Goal: Task Accomplishment & Management: Use online tool/utility

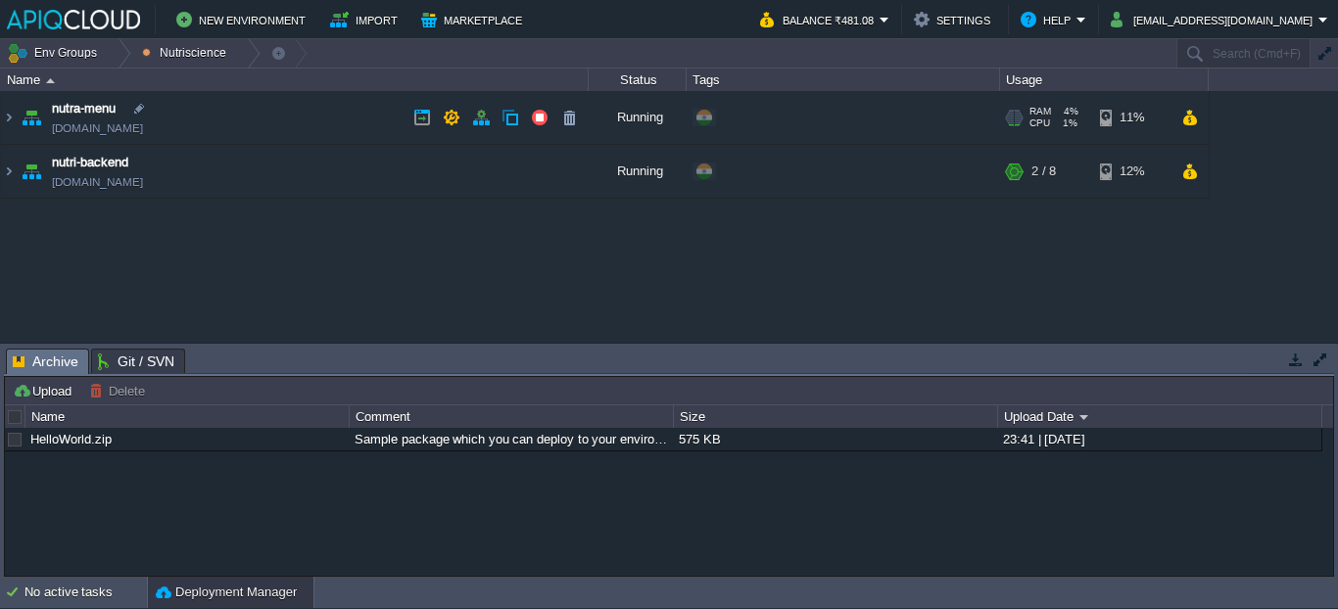
click at [143, 127] on link "[DOMAIN_NAME]" at bounding box center [97, 129] width 91 height 20
click at [257, 110] on td "nutra-menu [DOMAIN_NAME]" at bounding box center [295, 118] width 588 height 54
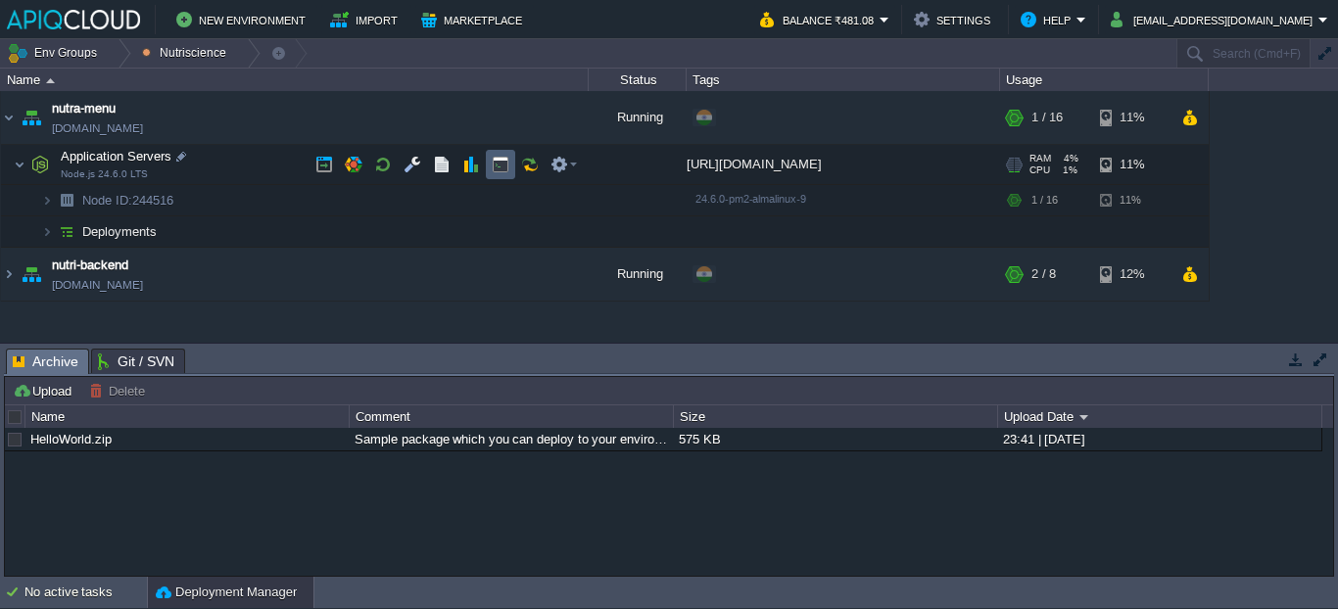
click at [506, 171] on button "button" at bounding box center [501, 165] width 18 height 18
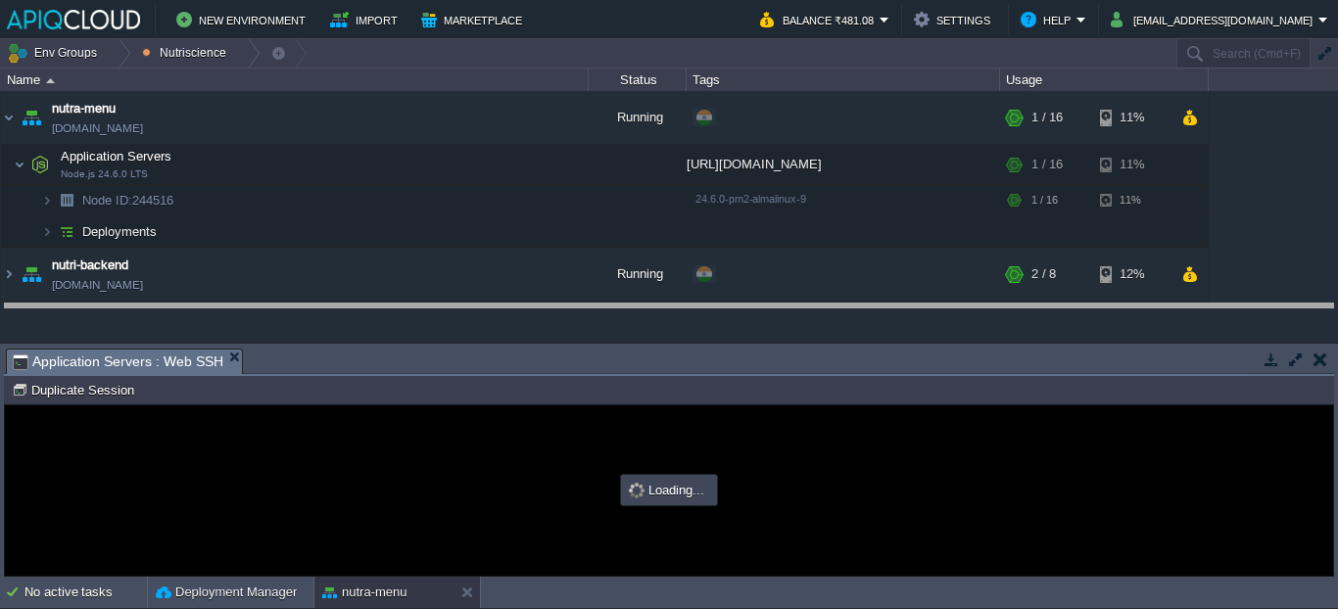
drag, startPoint x: 495, startPoint y: 357, endPoint x: 493, endPoint y: 296, distance: 61.7
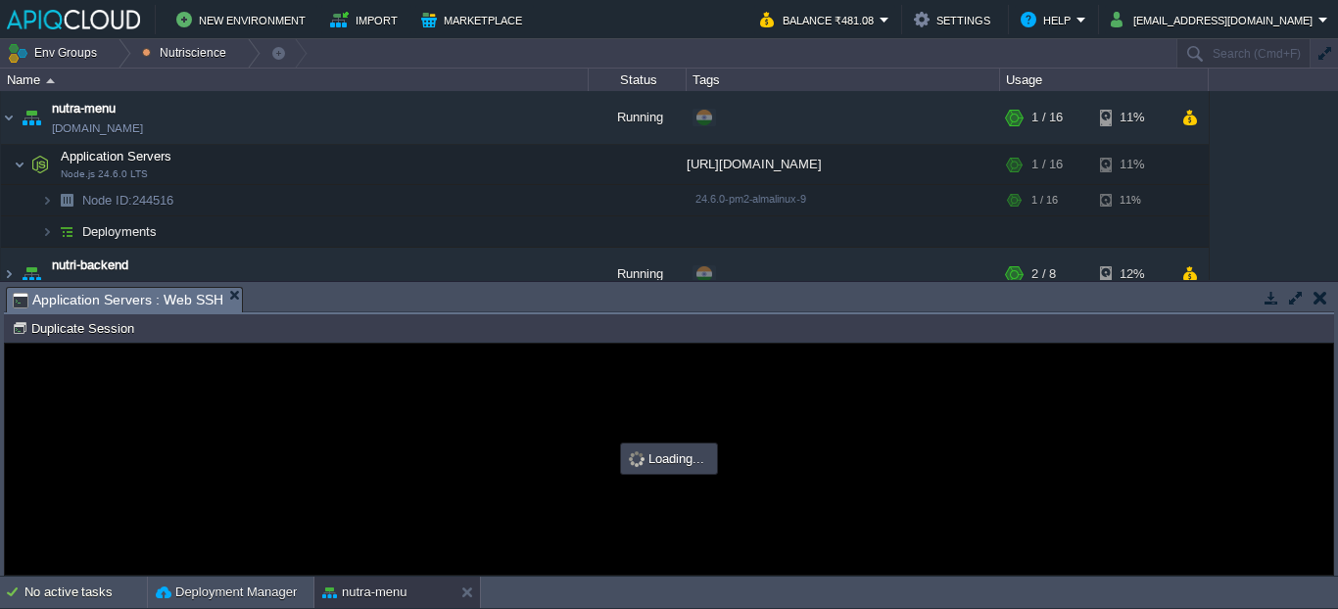
type input "#000000"
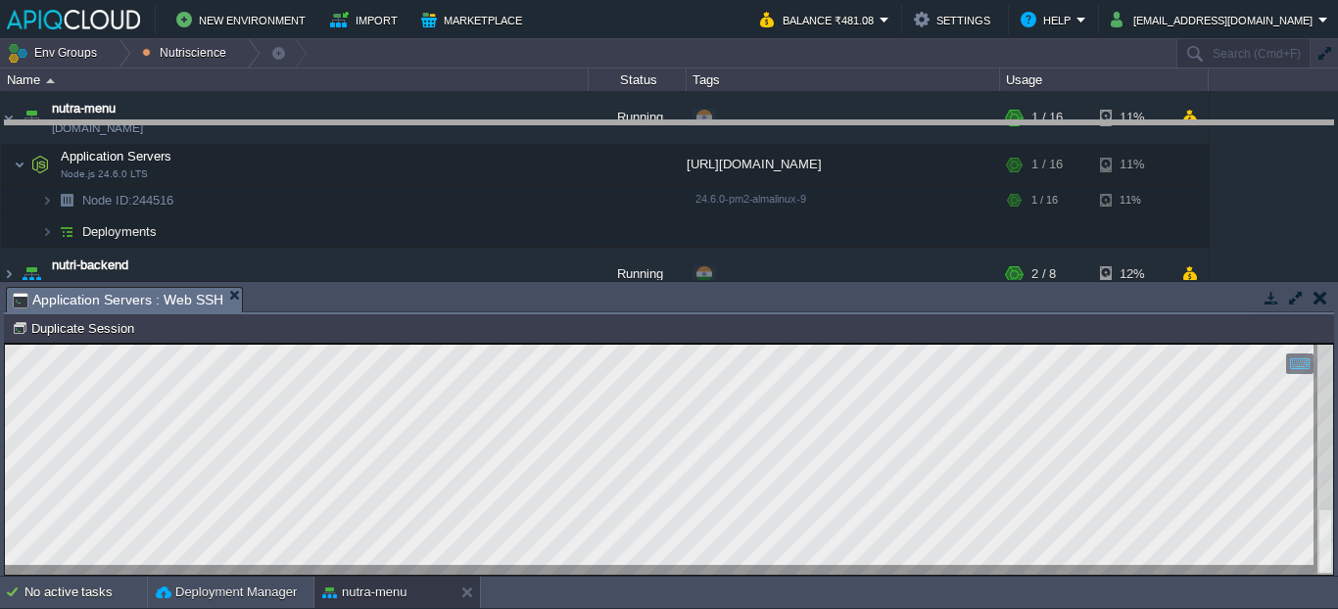
drag, startPoint x: 640, startPoint y: 293, endPoint x: 662, endPoint y: 108, distance: 186.5
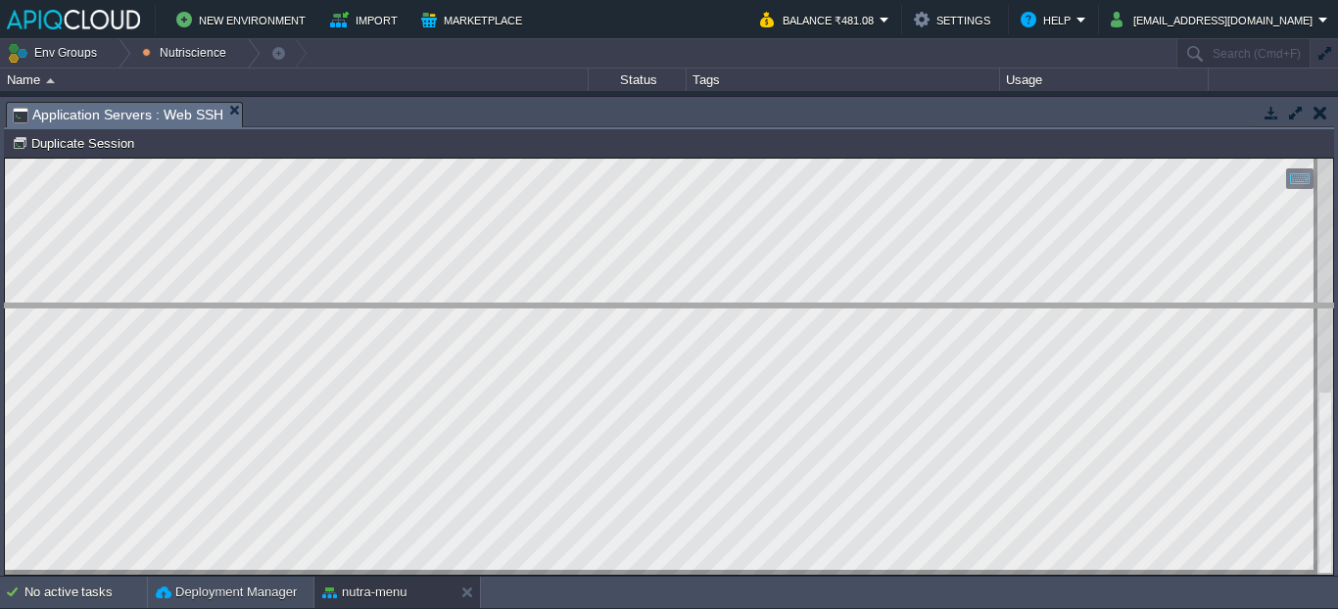
drag, startPoint x: 347, startPoint y: 117, endPoint x: 361, endPoint y: 359, distance: 243.3
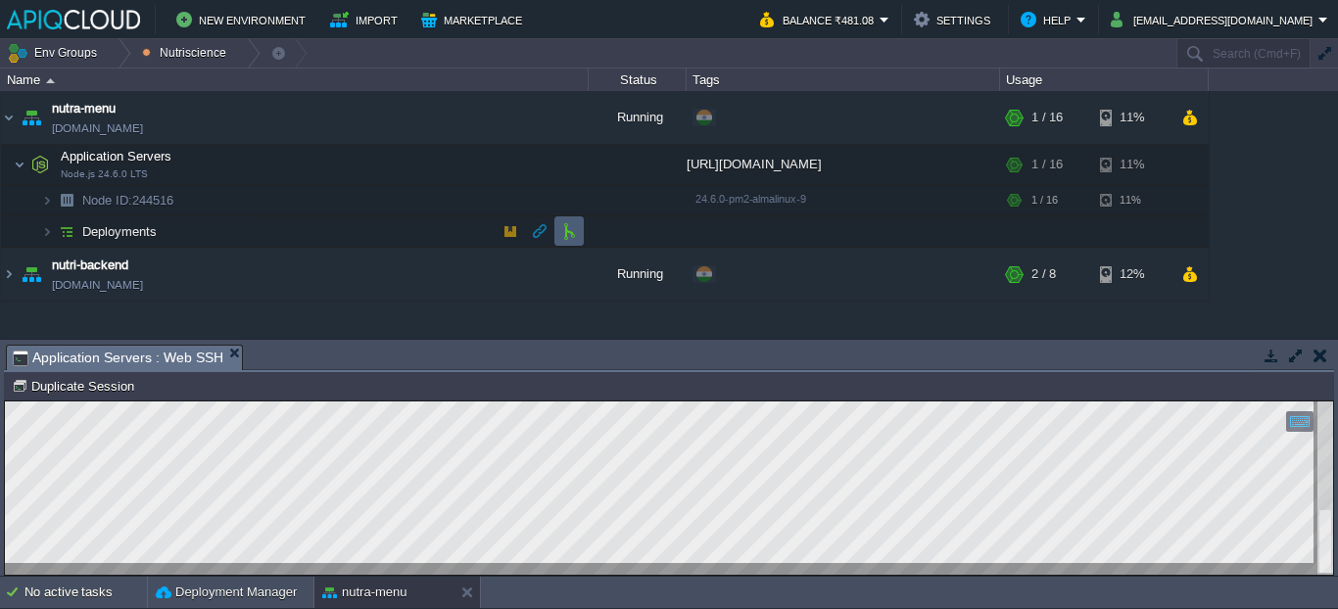
click at [566, 229] on button "button" at bounding box center [569, 231] width 18 height 18
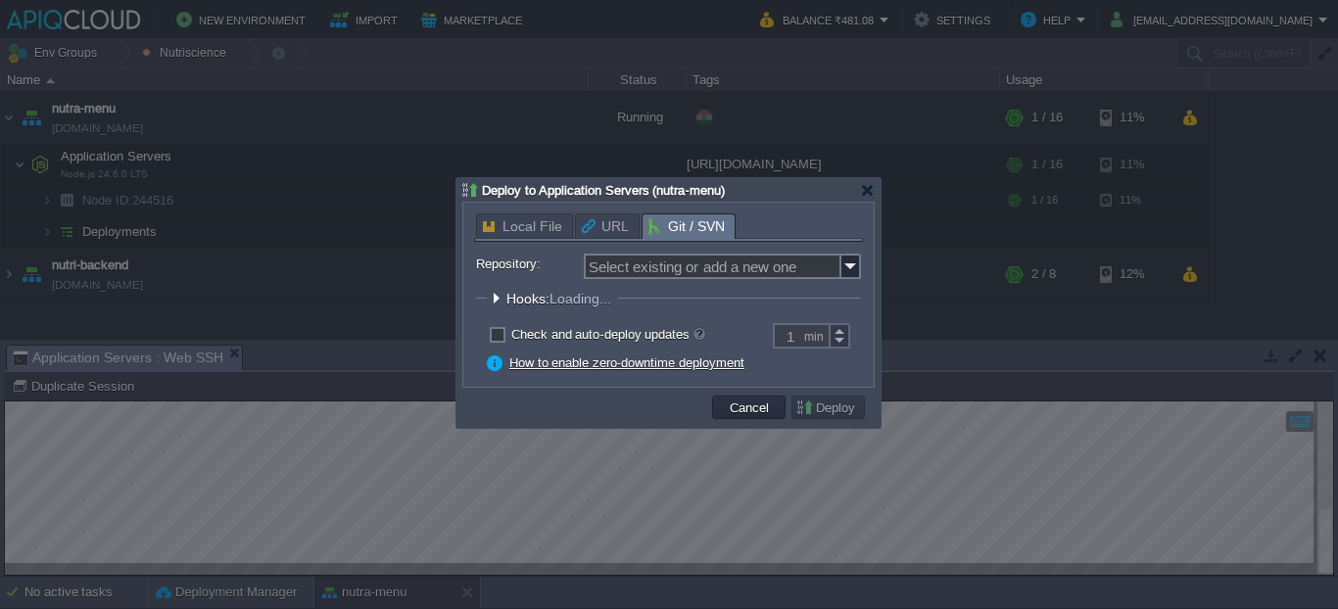
click at [541, 300] on span "Hooks: Loading..." at bounding box center [561, 299] width 110 height 16
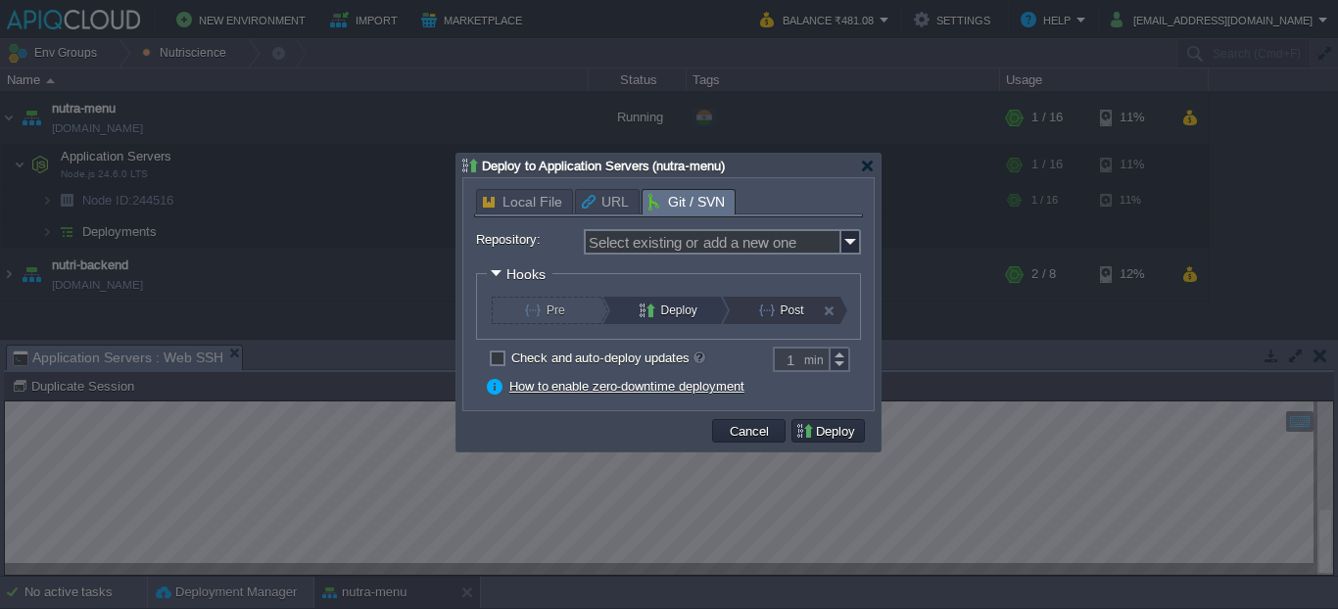
click at [780, 312] on button "Post" at bounding box center [792, 310] width 67 height 27
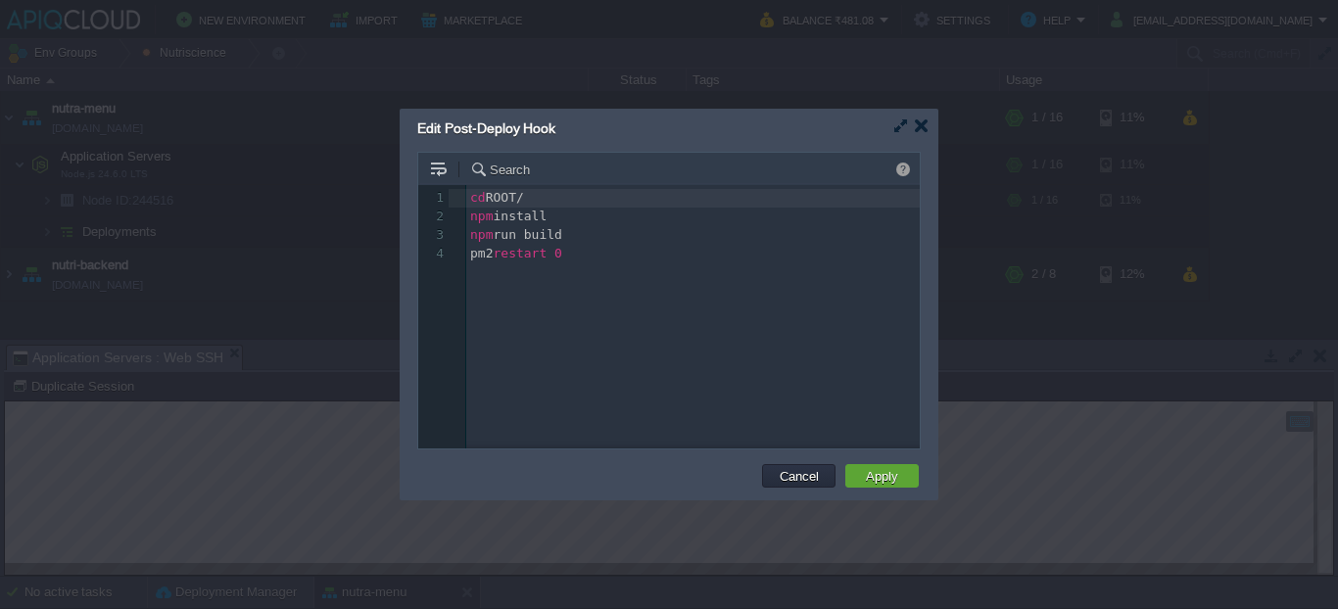
scroll to position [7, 0]
click at [587, 214] on pre "npm install" at bounding box center [696, 217] width 460 height 19
type textarea "serve"
click at [875, 476] on button "Apply" at bounding box center [882, 476] width 44 height 18
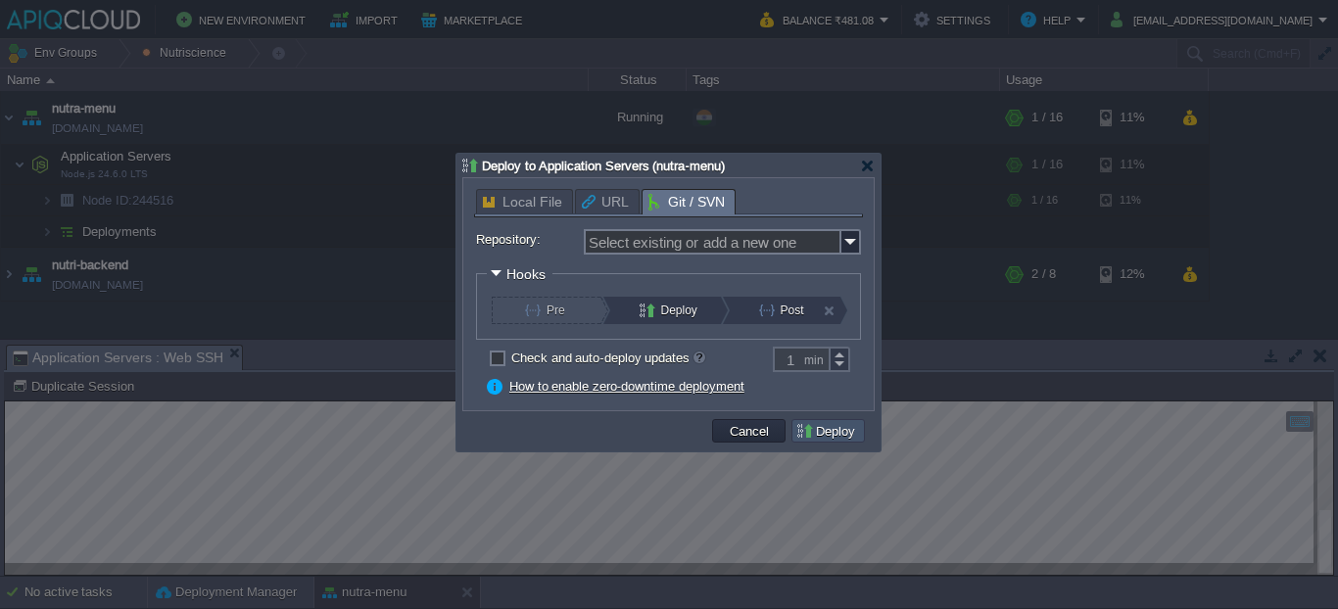
click at [819, 431] on button "Deploy" at bounding box center [828, 431] width 66 height 18
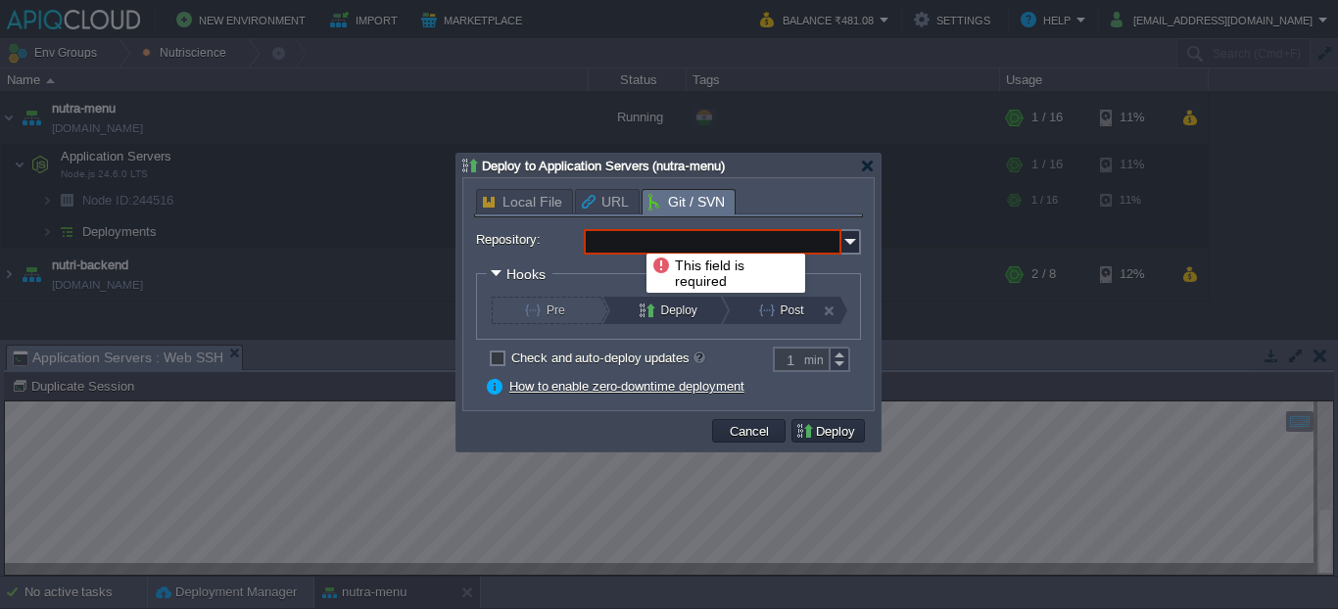
click at [632, 236] on input "Repository:" at bounding box center [713, 241] width 258 height 25
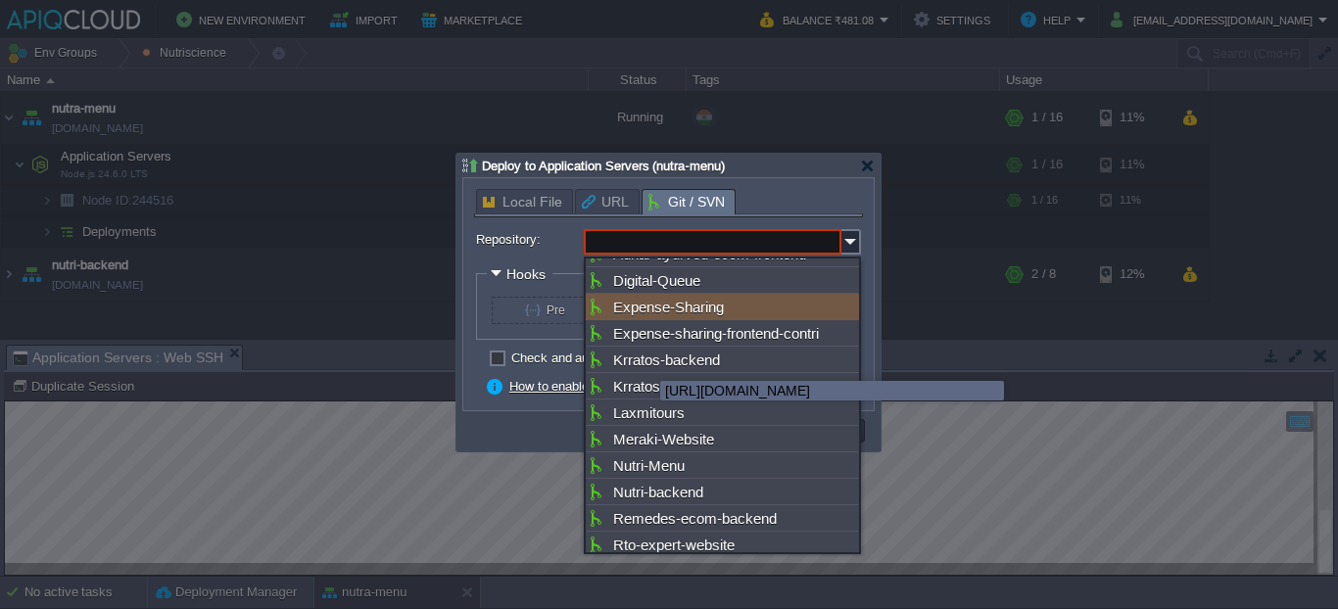
scroll to position [56, 0]
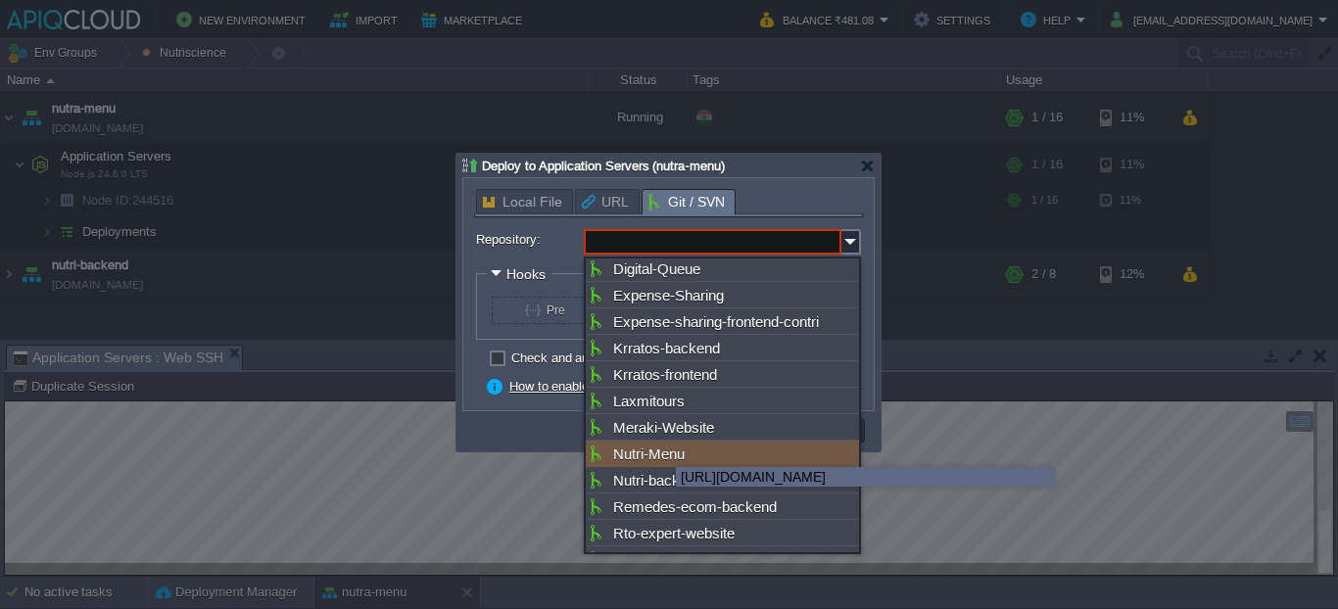
click at [663, 458] on div "Nutri-Menu" at bounding box center [722, 454] width 273 height 26
type input "Nutri-Menu"
type input "main"
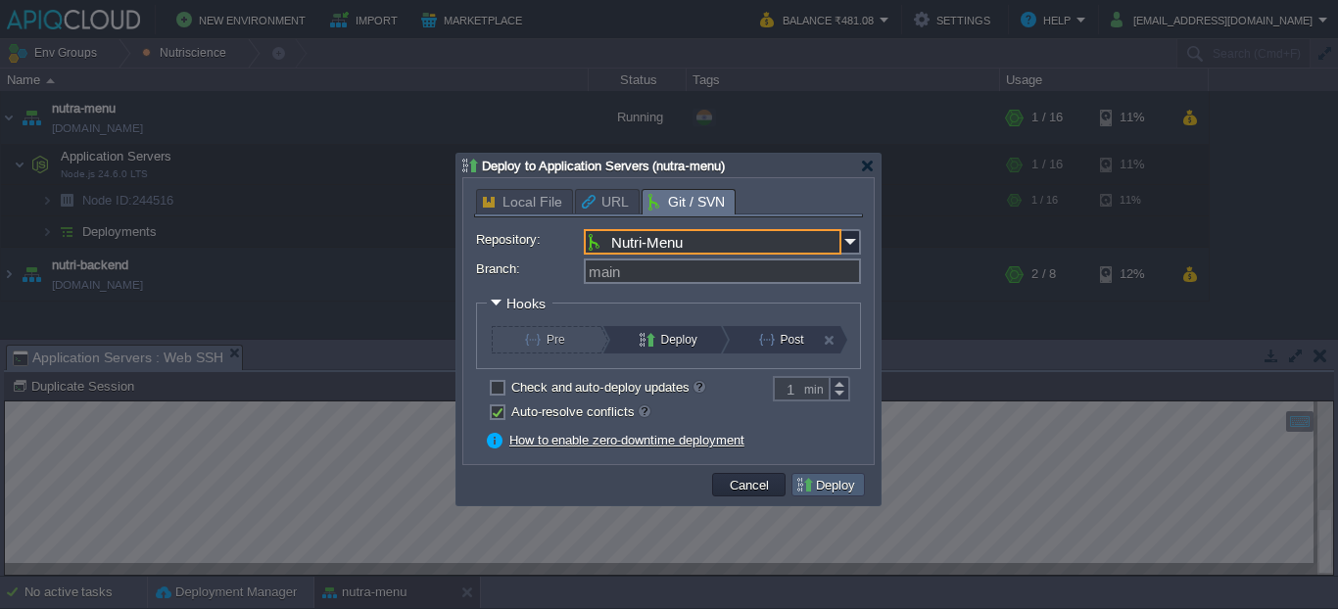
click at [836, 492] on button "Deploy" at bounding box center [828, 485] width 66 height 18
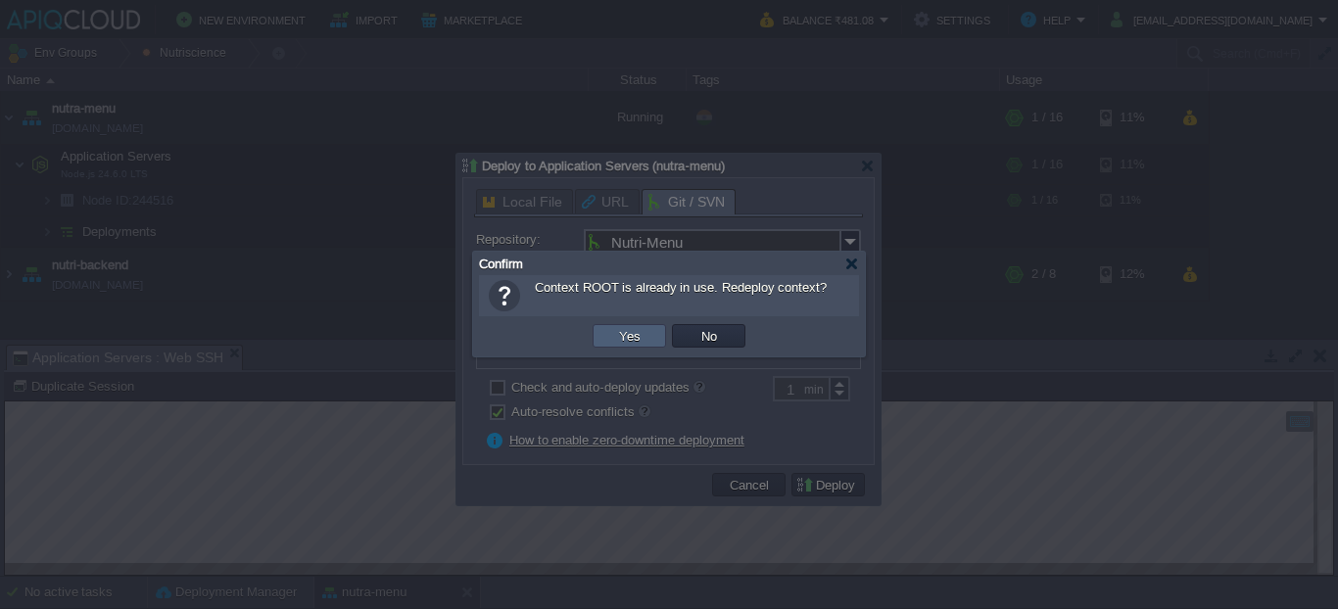
click at [641, 338] on button "Yes" at bounding box center [629, 336] width 33 height 18
